Goal: Task Accomplishment & Management: Use online tool/utility

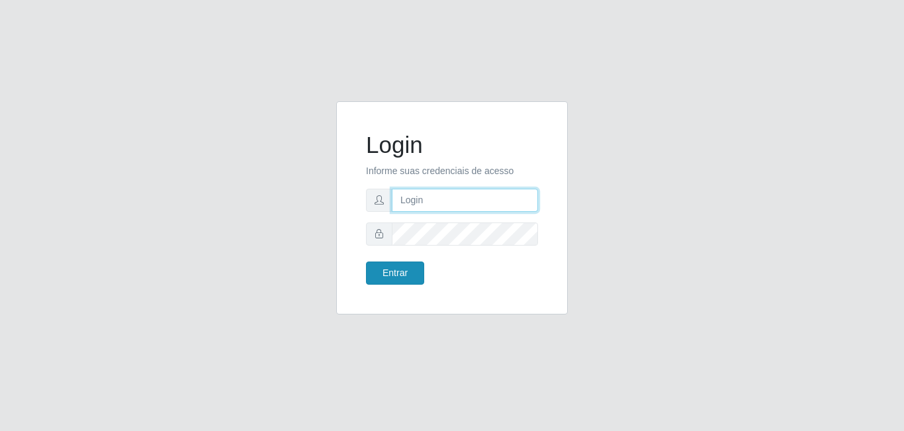
type input "[EMAIL_ADDRESS][DOMAIN_NAME]"
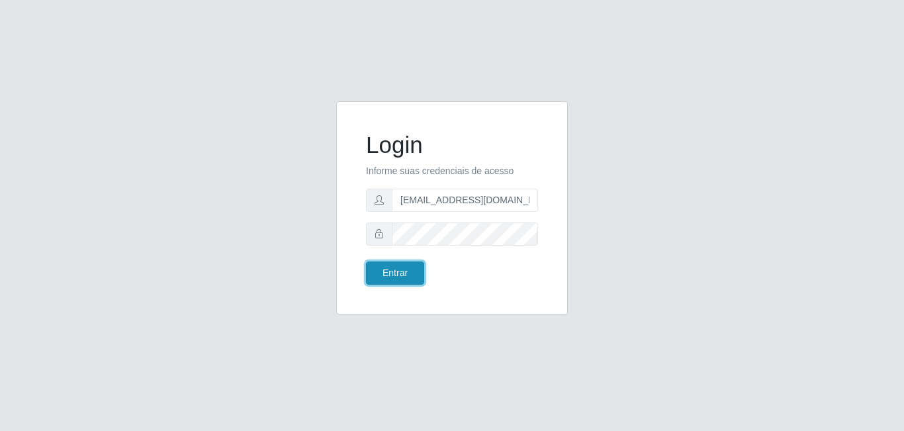
click at [401, 277] on button "Entrar" at bounding box center [395, 272] width 58 height 23
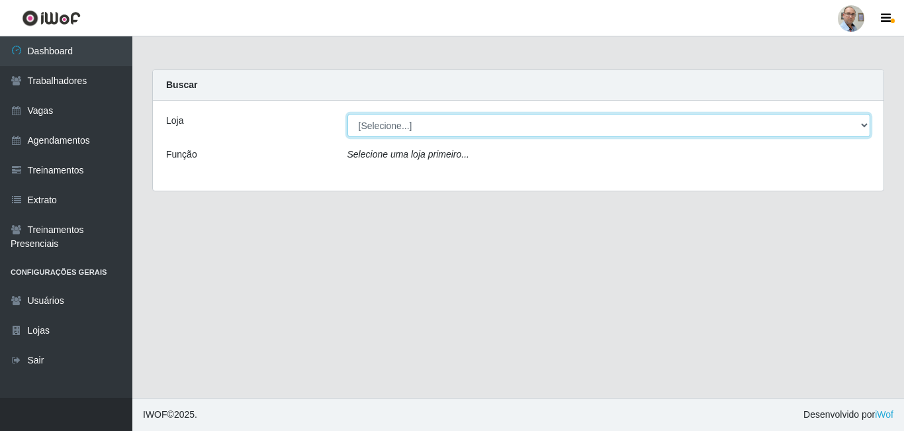
click at [867, 126] on select "[Selecione...] Mar Vermelho - Loja 04" at bounding box center [608, 125] width 523 height 23
select select "251"
click at [347, 114] on select "[Selecione...] Mar Vermelho - Loja 04" at bounding box center [608, 125] width 523 height 23
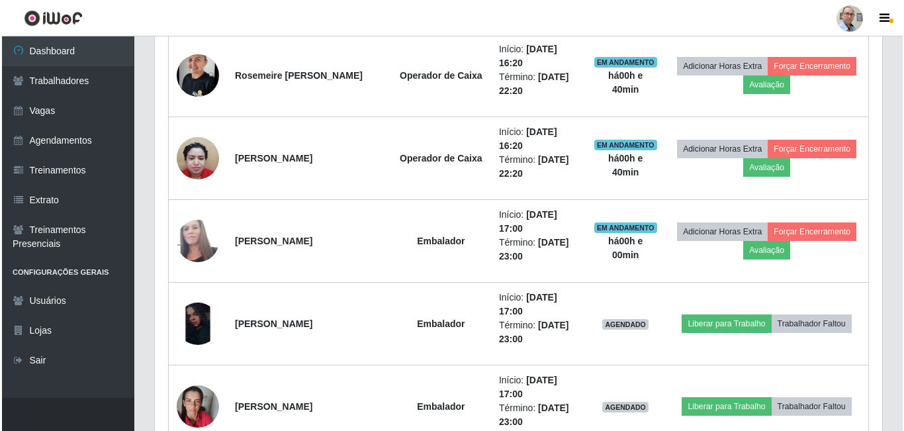
scroll to position [2051, 0]
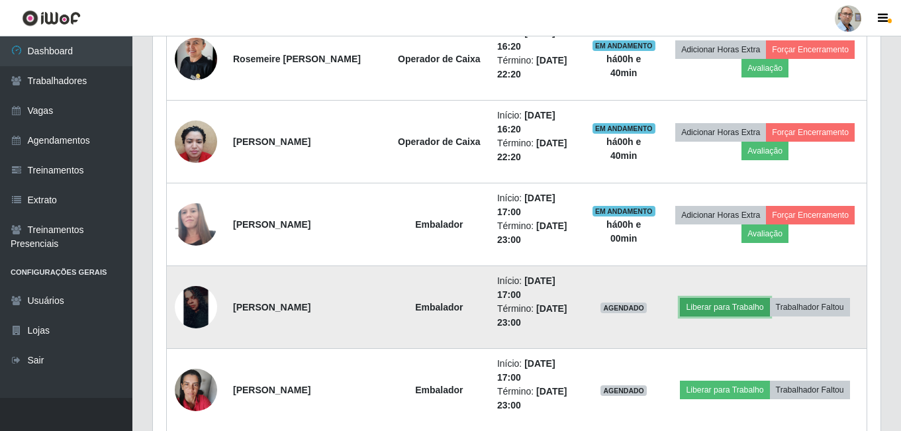
click at [745, 310] on button "Liberar para Trabalho" at bounding box center [724, 307] width 89 height 19
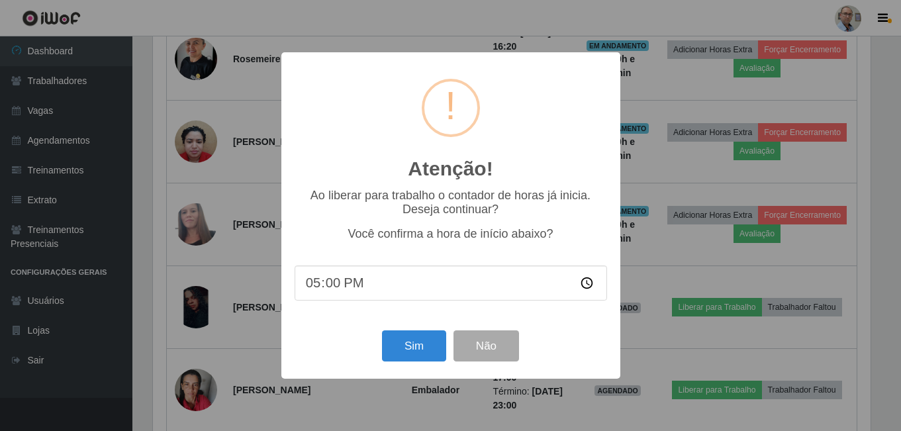
scroll to position [275, 721]
click at [400, 359] on button "Sim" at bounding box center [415, 345] width 64 height 31
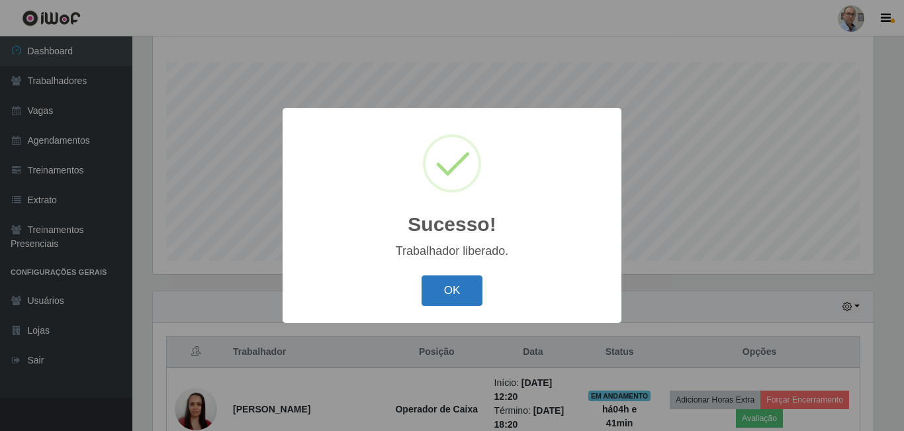
click at [449, 289] on button "OK" at bounding box center [453, 290] width 62 height 31
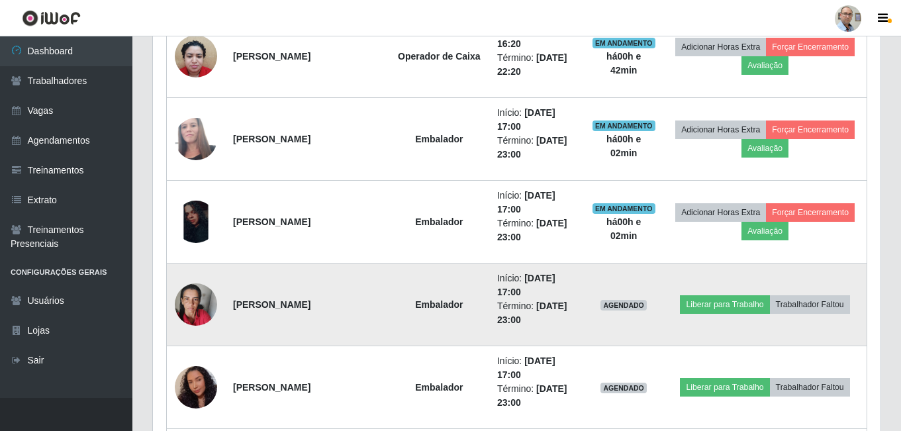
scroll to position [2049, 0]
